Goal: Complete application form

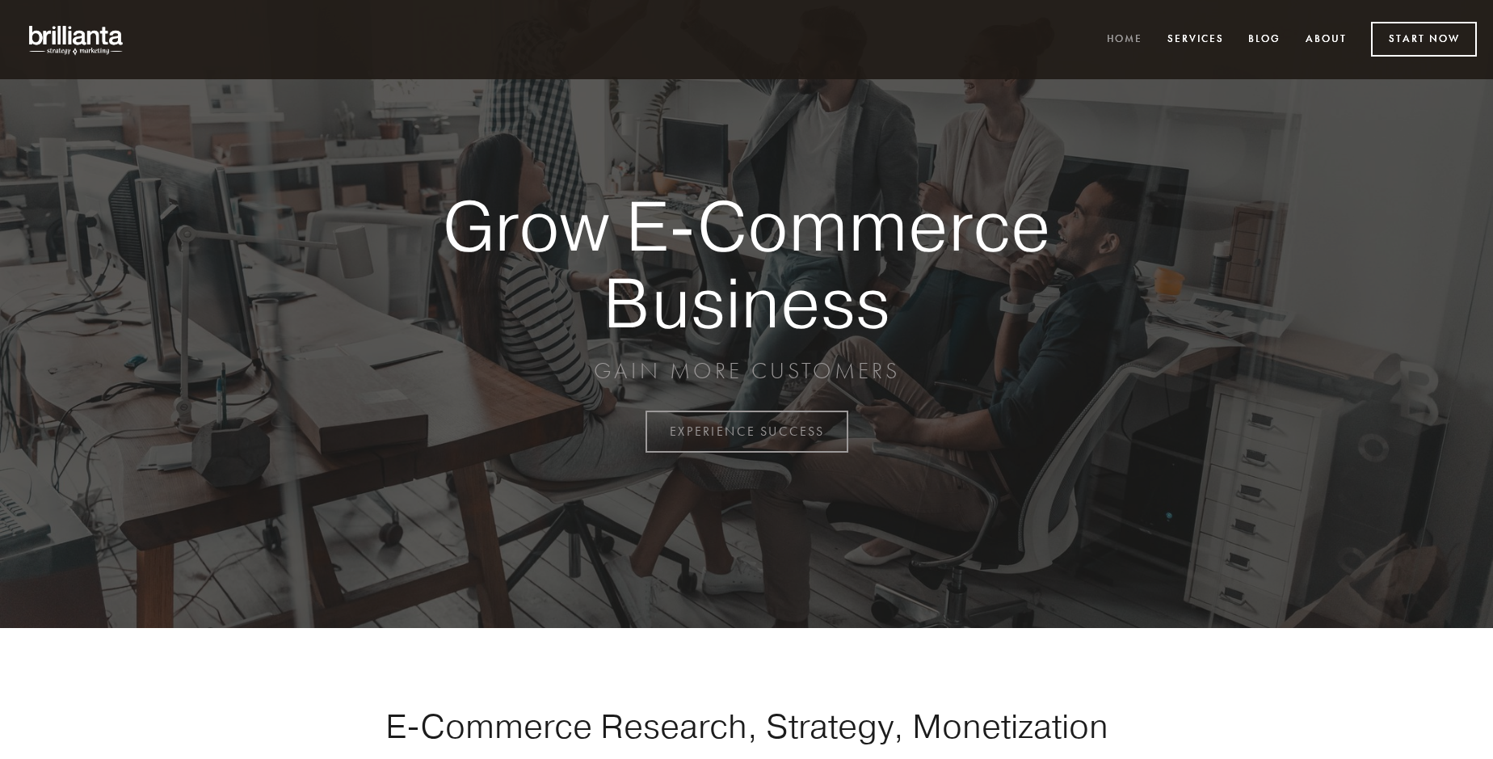
scroll to position [4236, 0]
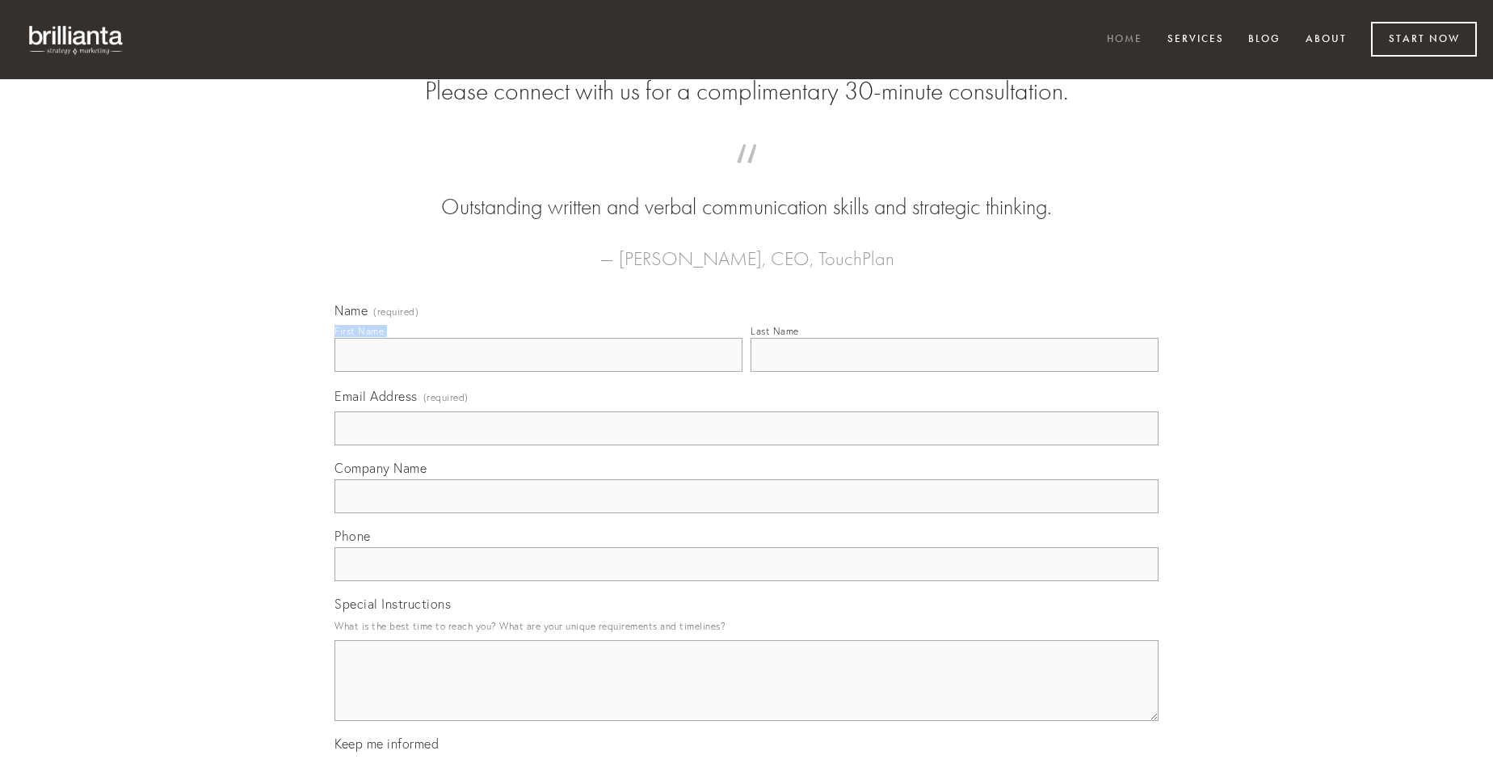
type input "[PERSON_NAME]"
click at [954, 372] on input "Last Name" at bounding box center [955, 355] width 408 height 34
type input "[PERSON_NAME]"
click at [747, 445] on input "Email Address (required)" at bounding box center [747, 428] width 824 height 34
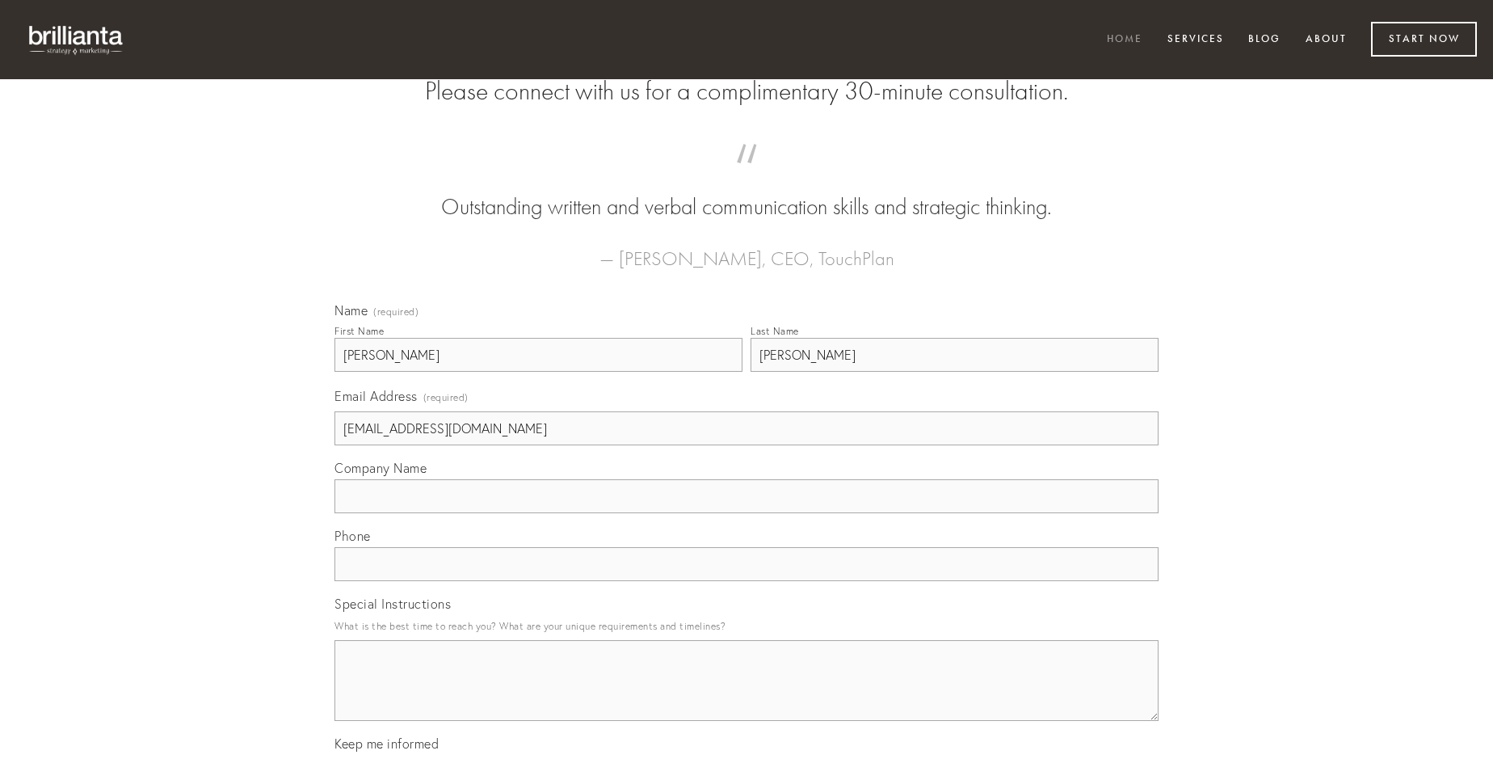
type input "[EMAIL_ADDRESS][DOMAIN_NAME]"
click at [747, 513] on input "Company Name" at bounding box center [747, 496] width 824 height 34
type input "tardus"
click at [747, 581] on input "text" at bounding box center [747, 564] width 824 height 34
click at [747, 695] on textarea "Special Instructions" at bounding box center [747, 680] width 824 height 81
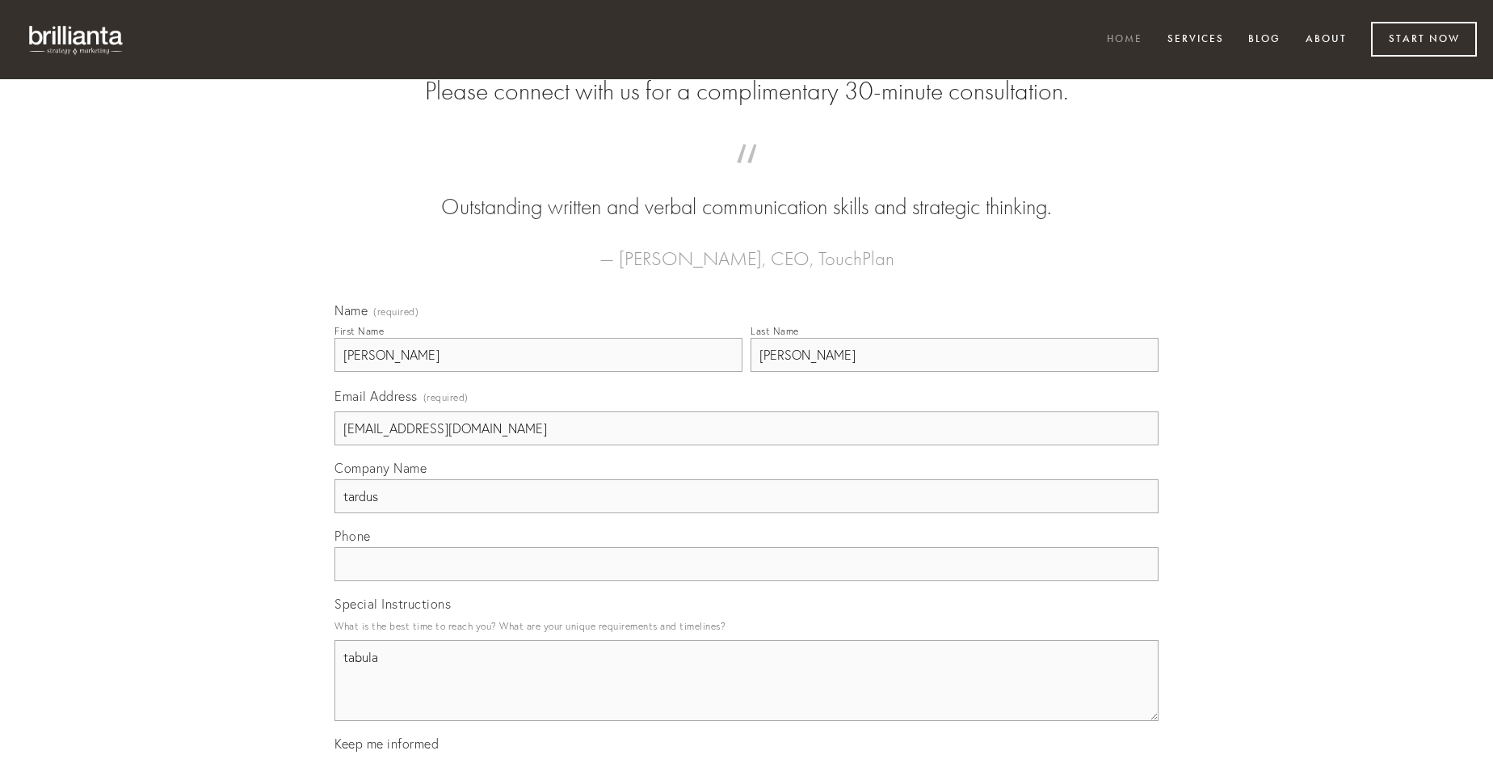
type textarea "tabula"
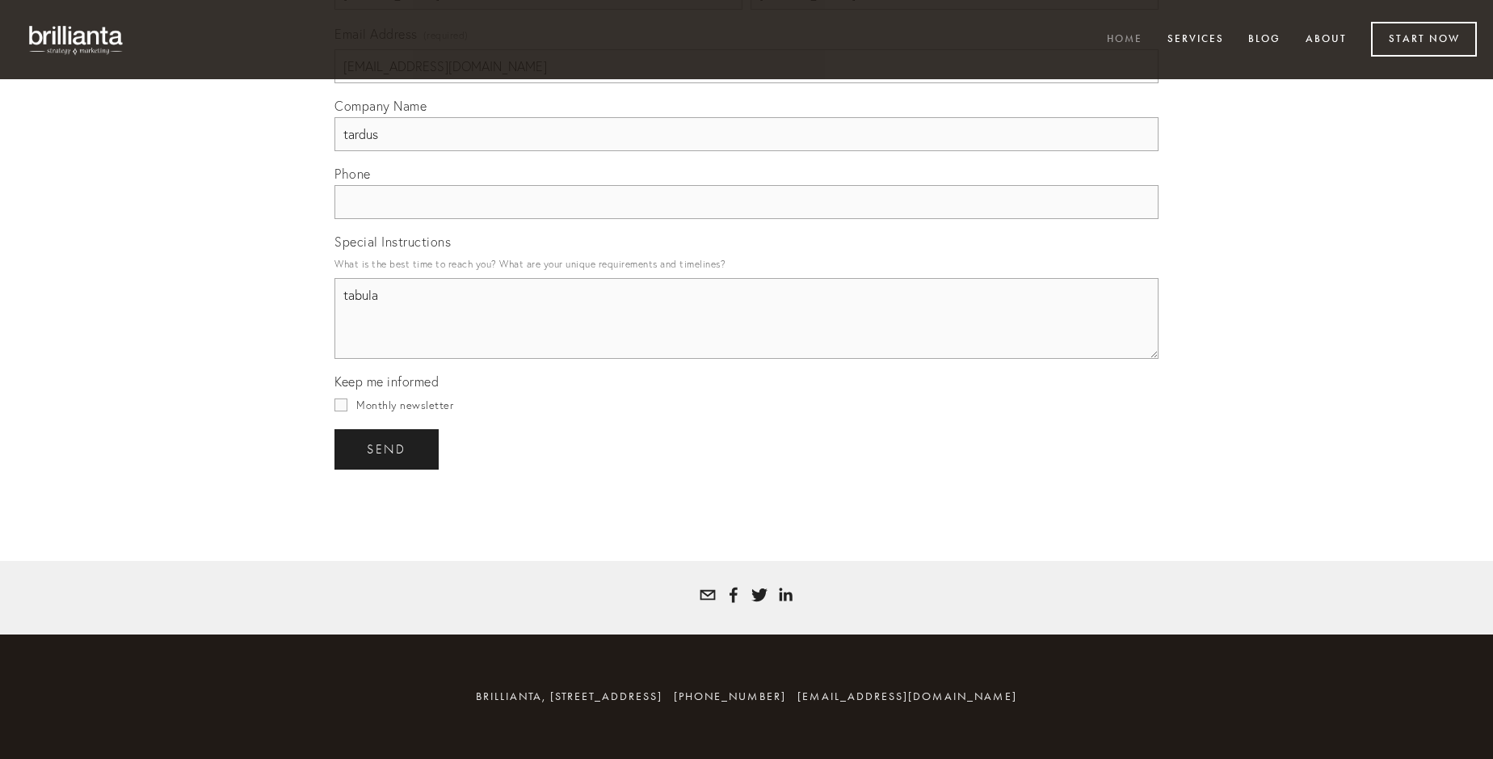
click at [388, 449] on span "send" at bounding box center [387, 449] width 40 height 15
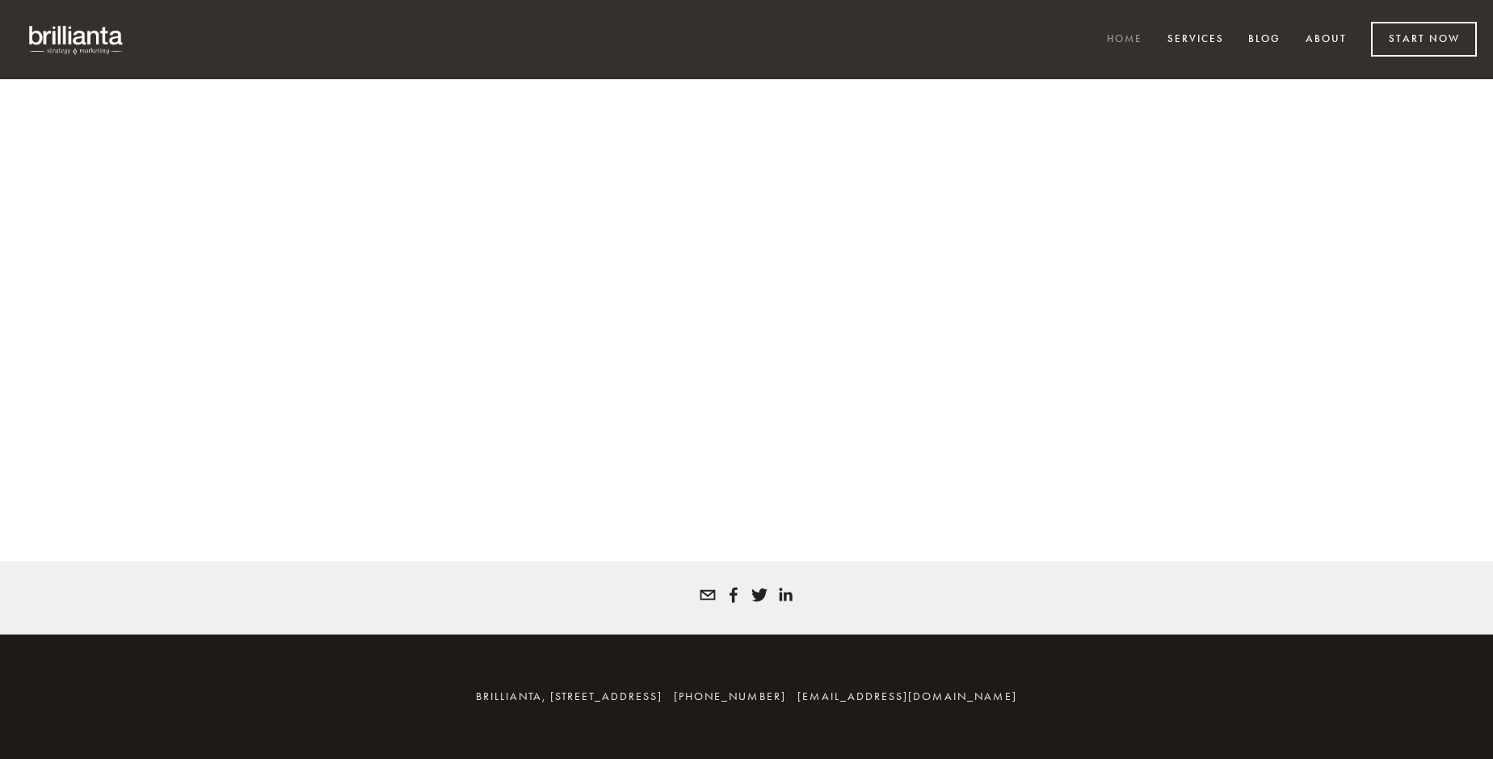
scroll to position [4214, 0]
